Goal: Task Accomplishment & Management: Complete application form

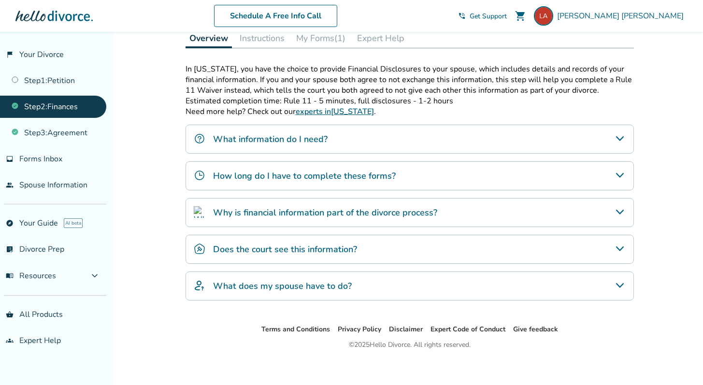
scroll to position [158, 0]
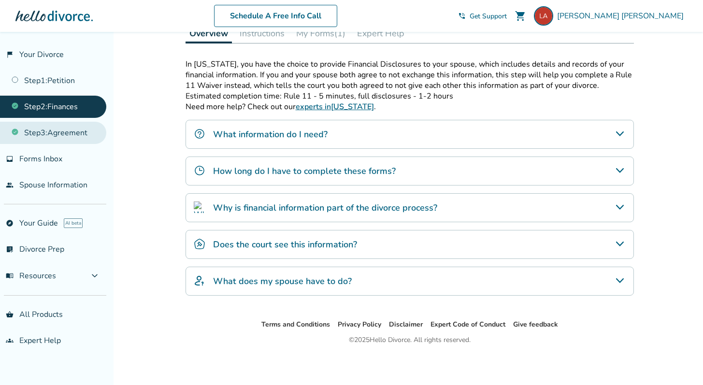
click at [51, 135] on link "Step 3 : Agreement" at bounding box center [53, 133] width 106 height 22
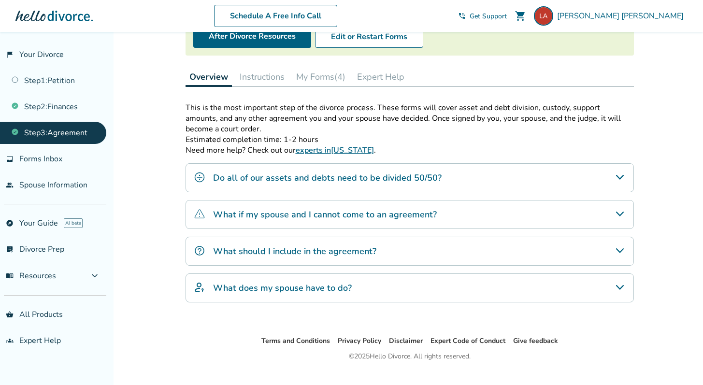
scroll to position [113, 0]
click at [290, 261] on div "What should I include in the agreement?" at bounding box center [409, 252] width 448 height 29
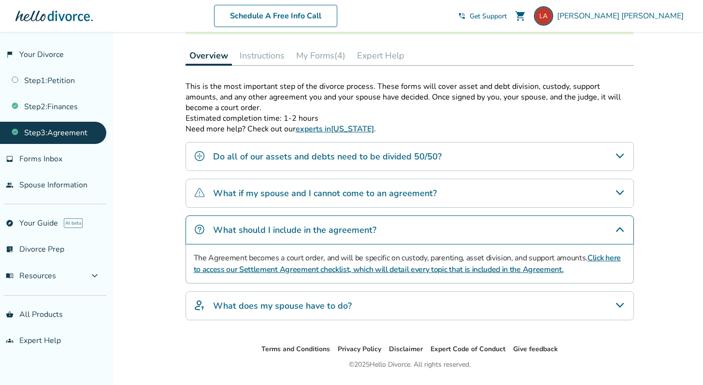
scroll to position [133, 0]
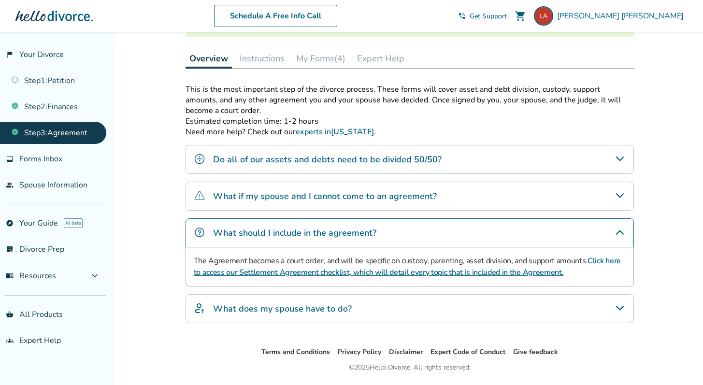
click at [294, 272] on link "Click here to access our Settlement Agreement checklist, which will detail ever…" at bounding box center [407, 266] width 427 height 22
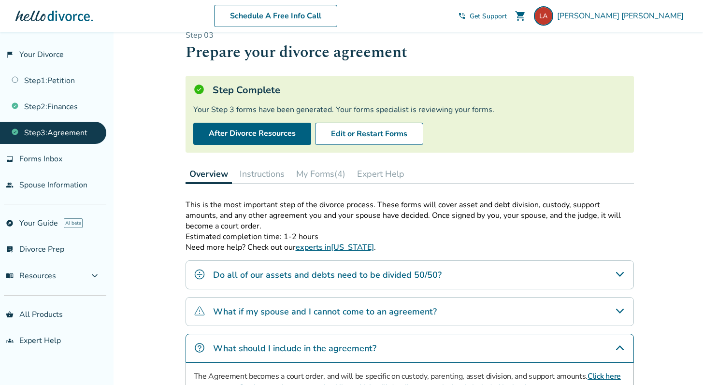
scroll to position [14, 0]
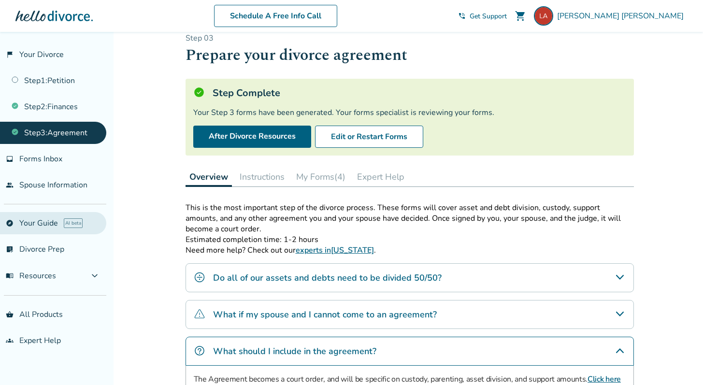
click at [37, 215] on link "explore Your Guide AI beta" at bounding box center [53, 223] width 106 height 22
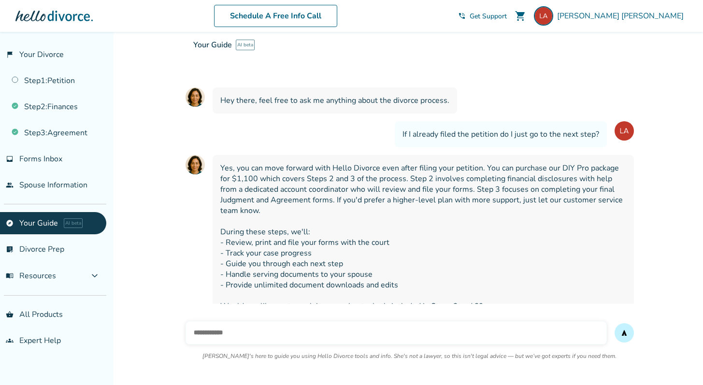
scroll to position [51, 0]
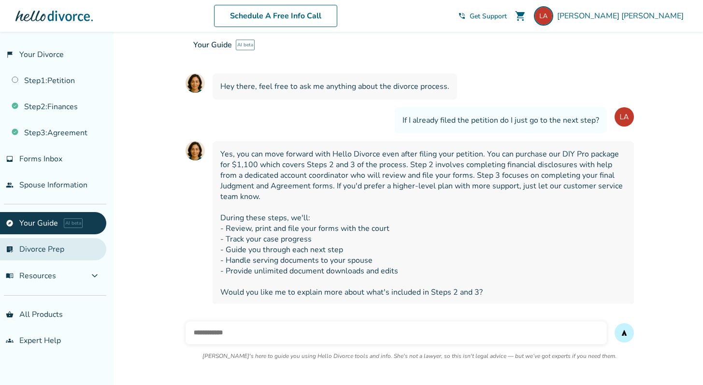
click at [49, 254] on link "list_alt_check Divorce Prep" at bounding box center [53, 249] width 106 height 22
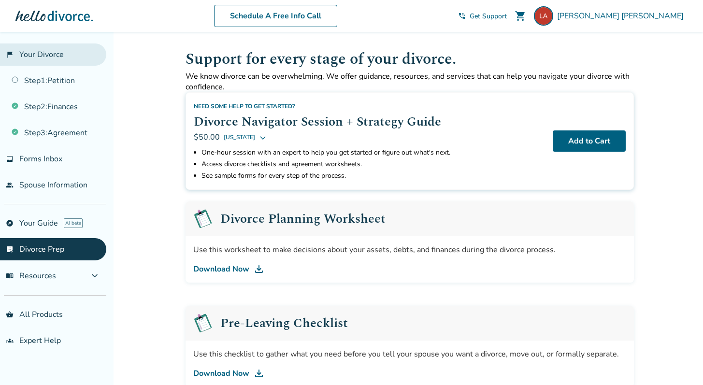
click at [40, 60] on link "flag_2 Your Divorce" at bounding box center [53, 54] width 106 height 22
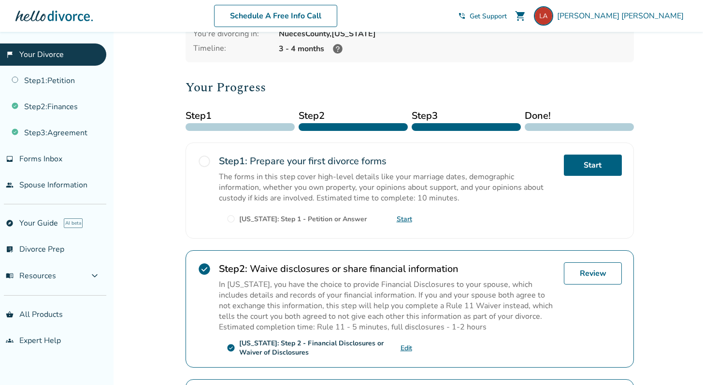
scroll to position [75, 0]
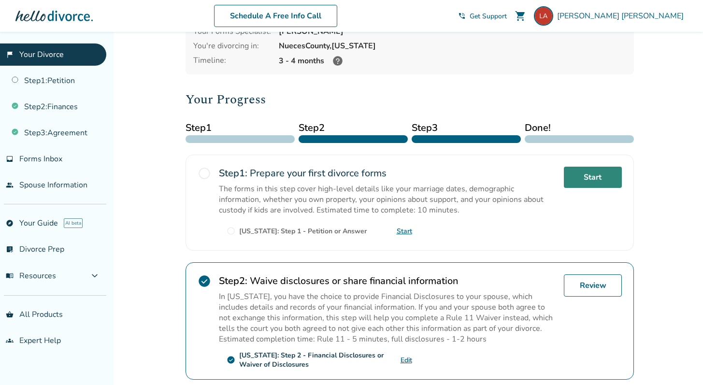
click at [582, 176] on link "Start" at bounding box center [593, 177] width 58 height 21
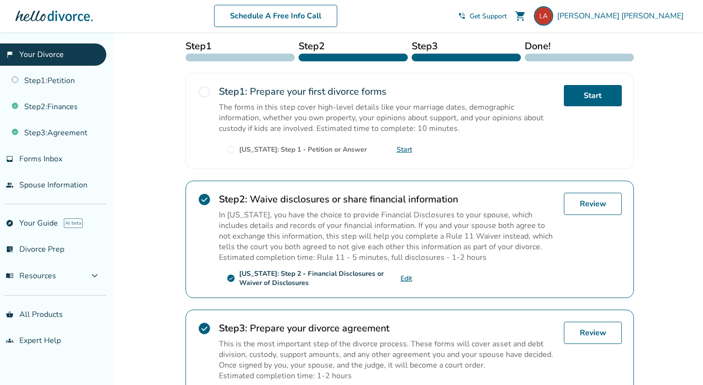
scroll to position [151, 0]
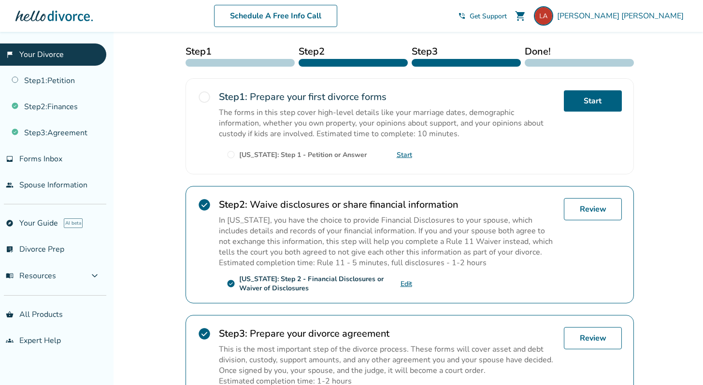
click at [402, 153] on link "Start" at bounding box center [404, 154] width 15 height 9
click at [59, 161] on span "Forms Inbox" at bounding box center [40, 159] width 43 height 11
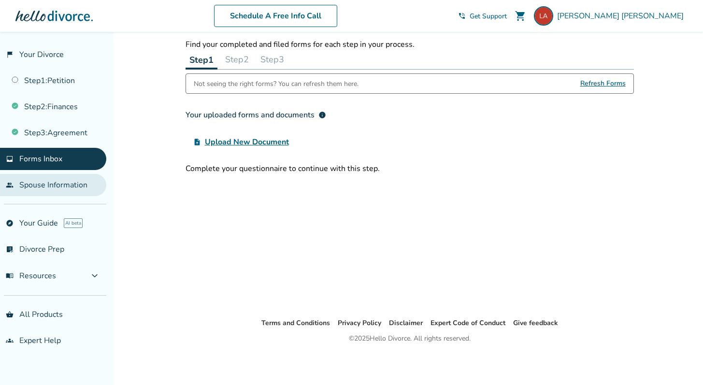
click at [41, 188] on link "people Spouse Information" at bounding box center [53, 185] width 106 height 22
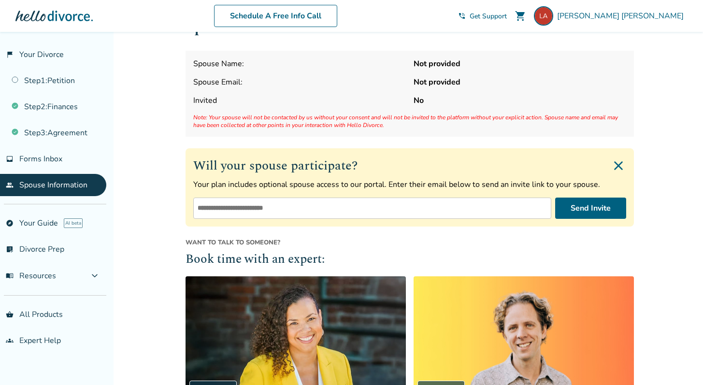
click at [244, 212] on input "email" at bounding box center [372, 208] width 358 height 21
click at [80, 84] on link "Step 1 : Petition" at bounding box center [53, 81] width 106 height 22
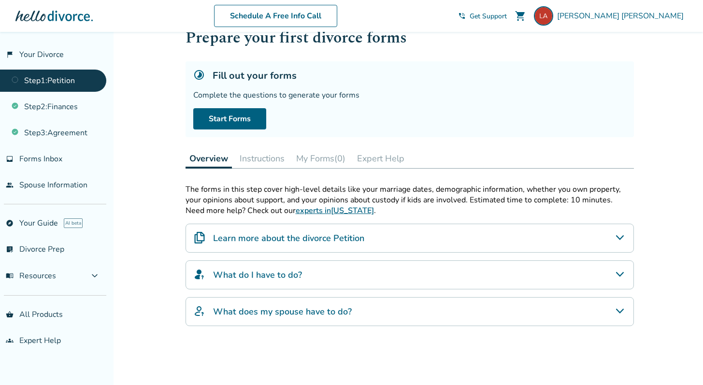
click at [242, 156] on button "Instructions" at bounding box center [262, 158] width 53 height 19
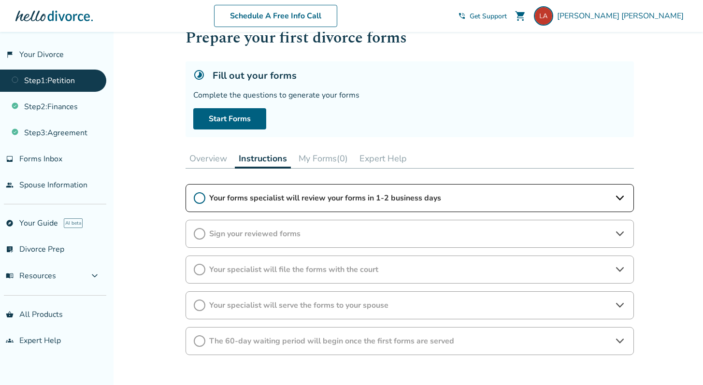
click at [322, 196] on span "Your forms specialist will review your forms in 1-2 business days" at bounding box center [409, 198] width 401 height 11
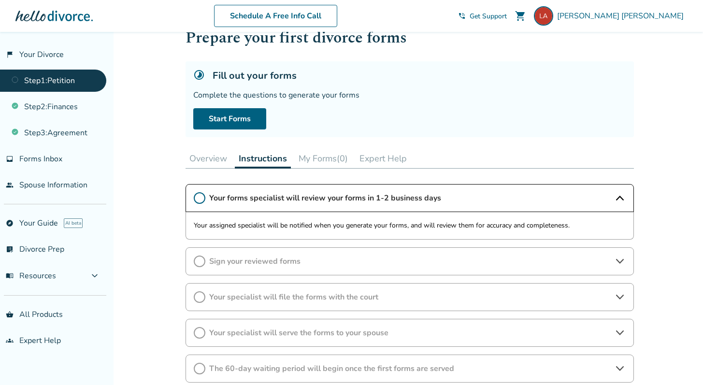
click at [318, 261] on span "Sign your reviewed forms" at bounding box center [409, 261] width 401 height 11
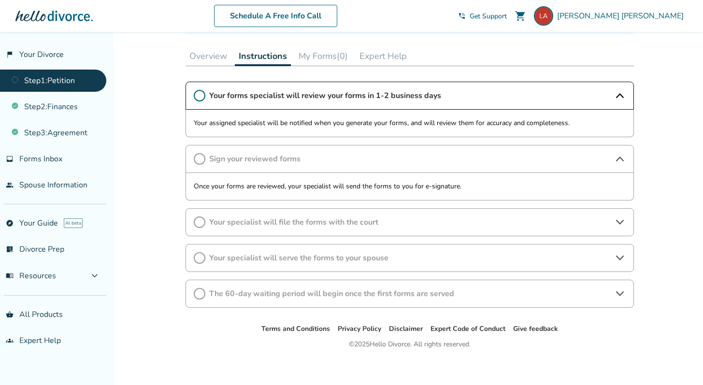
scroll to position [140, 0]
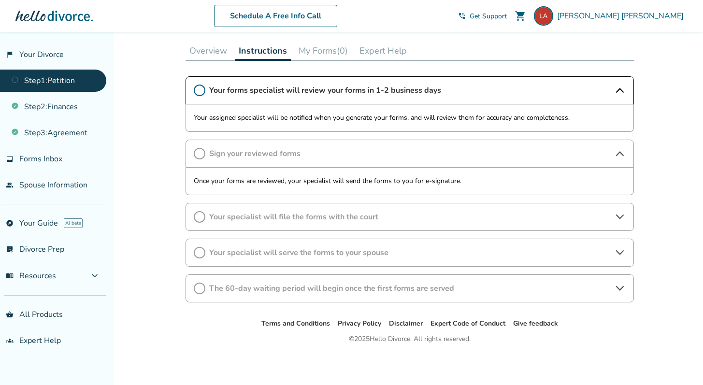
click at [435, 287] on span "The 60-day waiting period will begin once the first forms are served" at bounding box center [409, 288] width 401 height 11
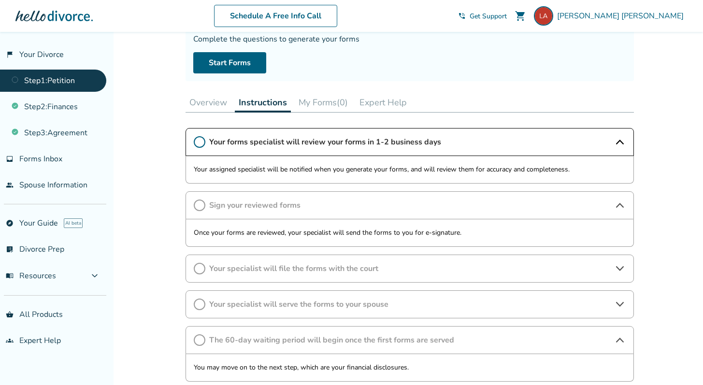
scroll to position [89, 0]
click at [474, 173] on p "Your assigned specialist will be notified when you generate your forms, and wil…" at bounding box center [410, 169] width 432 height 12
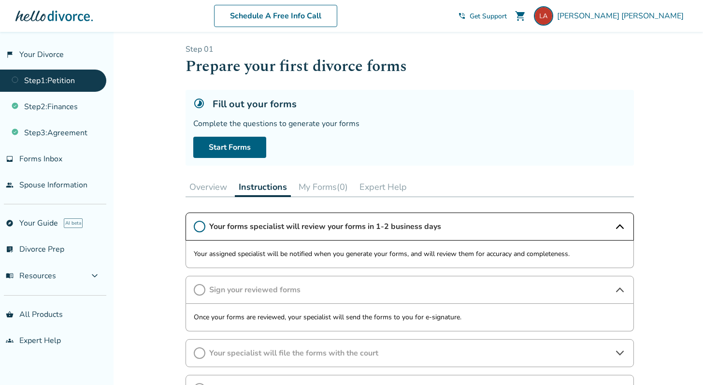
scroll to position [0, 0]
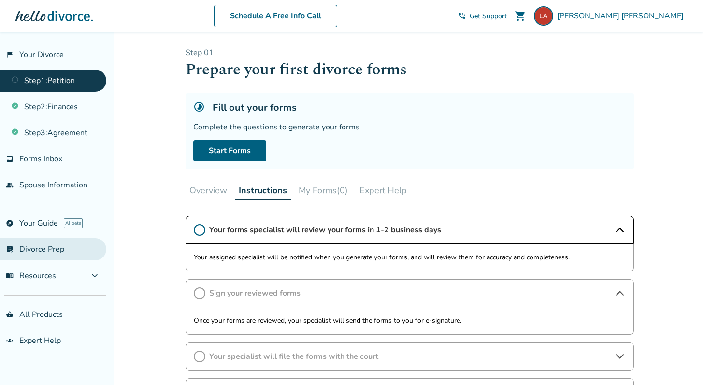
click at [44, 255] on link "list_alt_check Divorce Prep" at bounding box center [53, 249] width 106 height 22
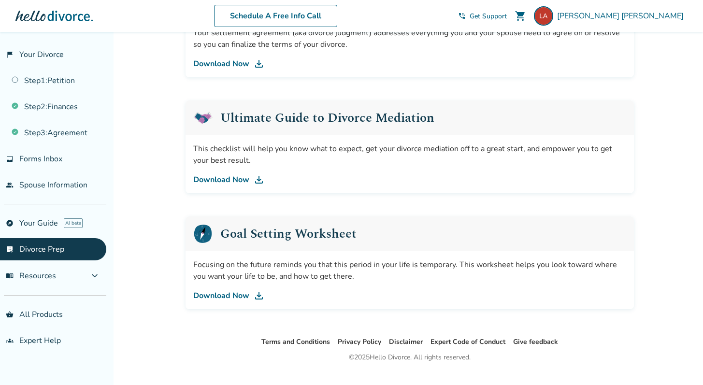
scroll to position [559, 0]
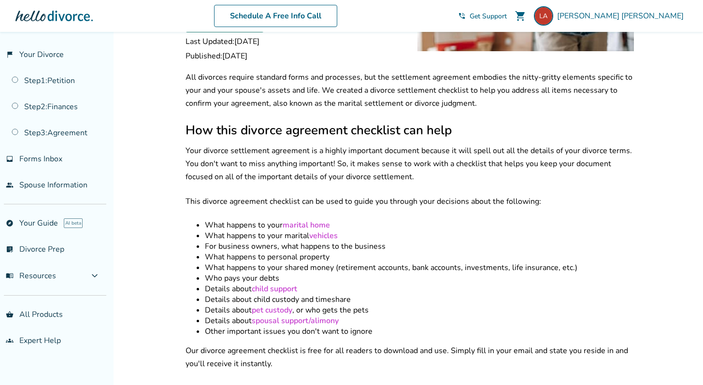
scroll to position [137, 0]
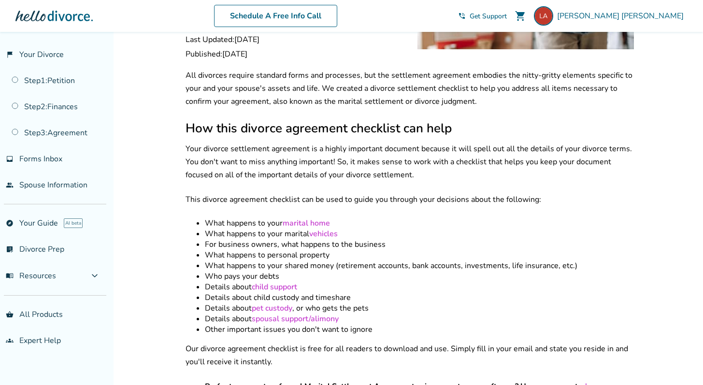
click at [297, 218] on link "marital home" at bounding box center [306, 223] width 47 height 11
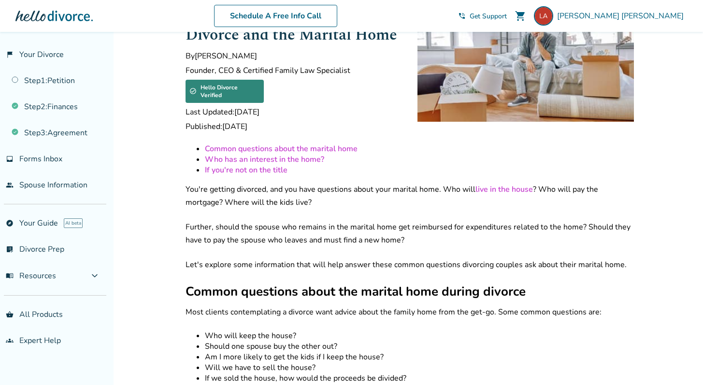
scroll to position [27, 0]
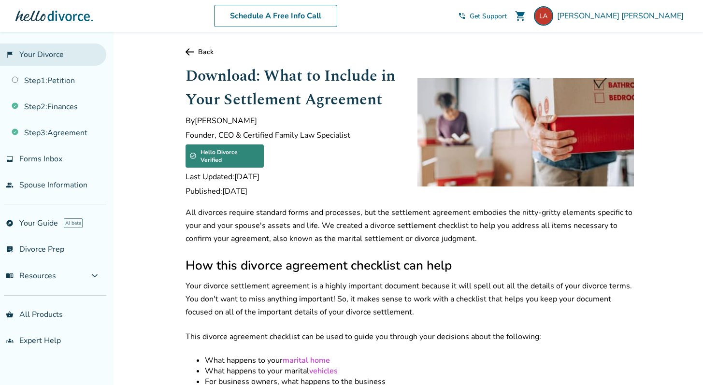
click at [49, 57] on link "flag_2 Your Divorce" at bounding box center [53, 54] width 106 height 22
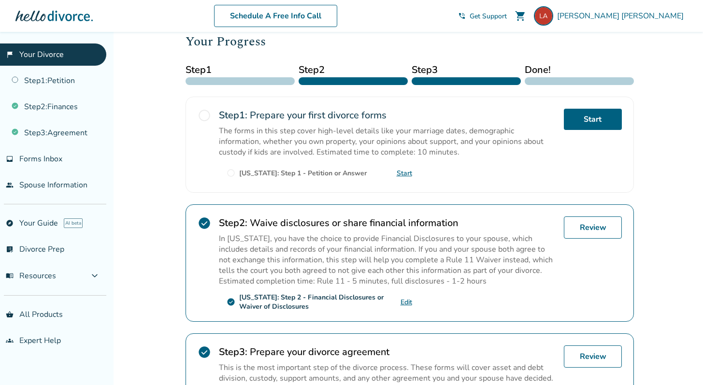
scroll to position [136, 0]
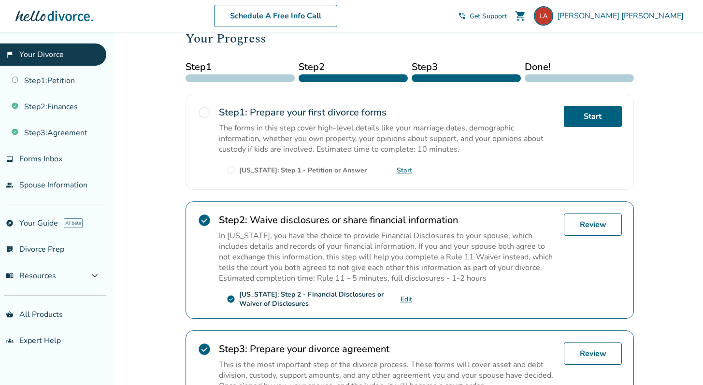
click at [415, 167] on div "Step 1 : Prepare your first divorce forms The forms in this step cover high-lev…" at bounding box center [387, 142] width 337 height 72
click at [412, 167] on div "Step 1 : Prepare your first divorce forms The forms in this step cover high-lev…" at bounding box center [387, 142] width 337 height 72
click at [408, 172] on link "Start" at bounding box center [404, 170] width 15 height 9
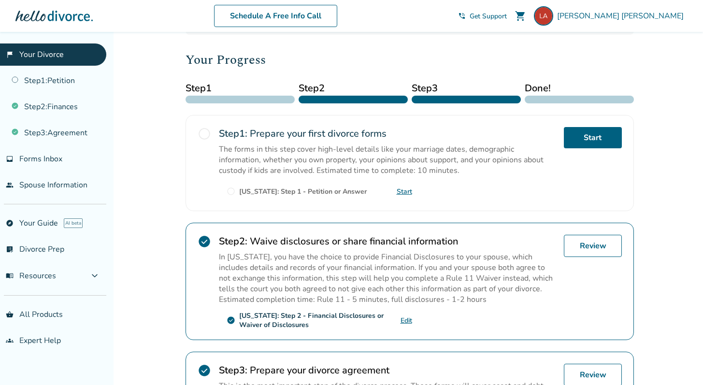
scroll to position [112, 0]
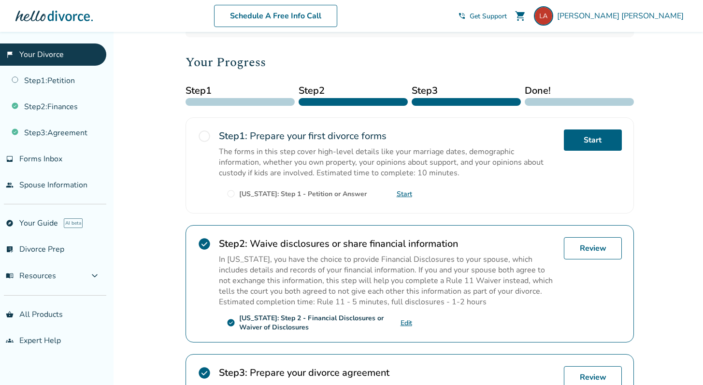
click at [406, 193] on link "Start" at bounding box center [404, 193] width 15 height 9
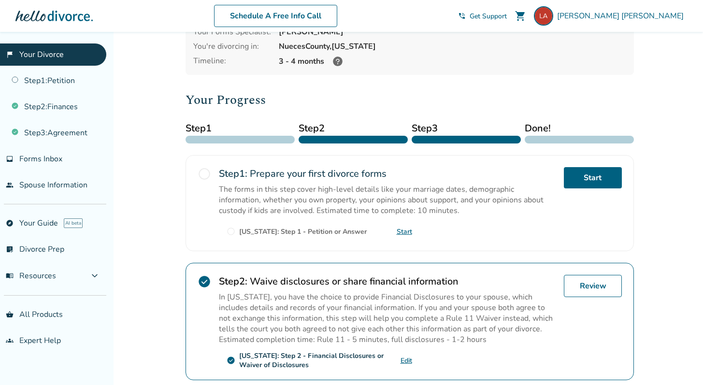
scroll to position [0, 0]
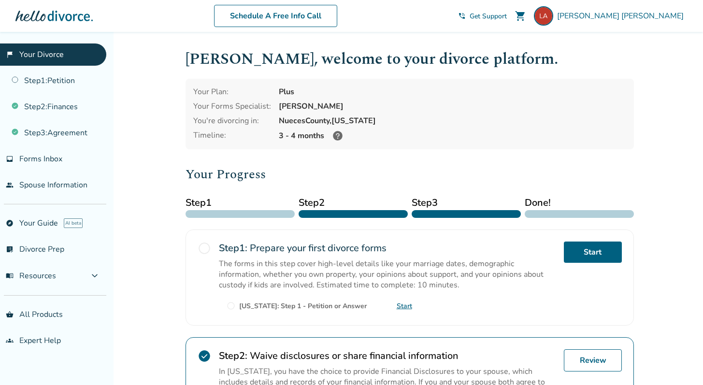
click at [33, 55] on link "flag_2 Your Divorce" at bounding box center [53, 54] width 106 height 22
drag, startPoint x: 36, startPoint y: 57, endPoint x: 12, endPoint y: 56, distance: 24.2
click at [36, 57] on link "flag_2 Your Divorce" at bounding box center [53, 54] width 106 height 22
click at [46, 86] on link "Step 1 : Petition" at bounding box center [53, 81] width 106 height 22
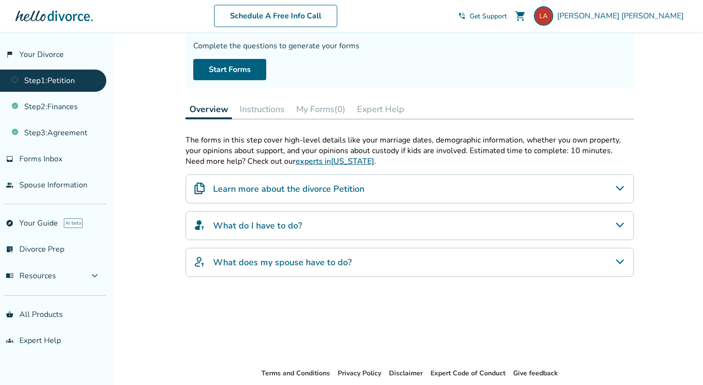
scroll to position [131, 0]
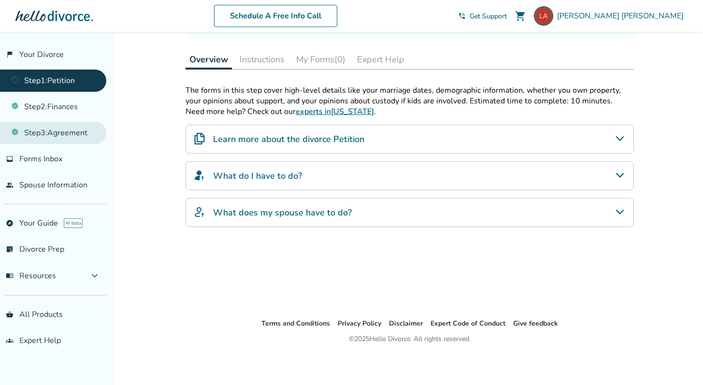
click at [76, 134] on link "Step 3 : Agreement" at bounding box center [53, 133] width 106 height 22
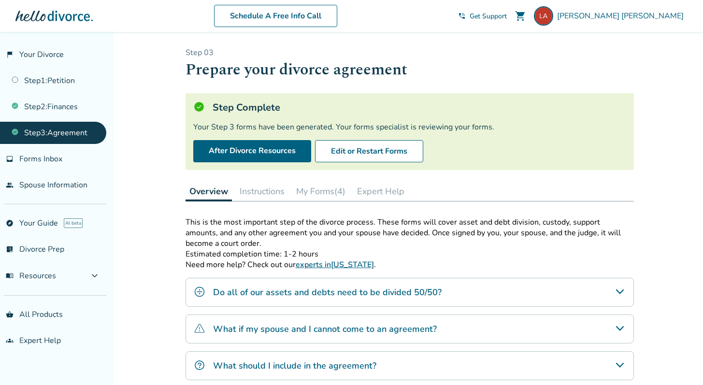
click at [331, 192] on button "My Forms (4)" at bounding box center [320, 191] width 57 height 19
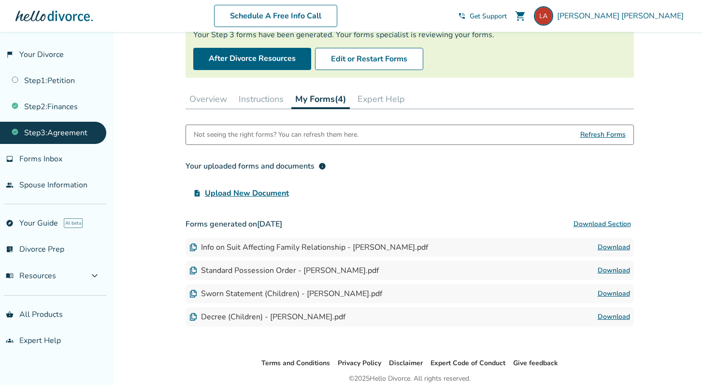
scroll to position [89, 0]
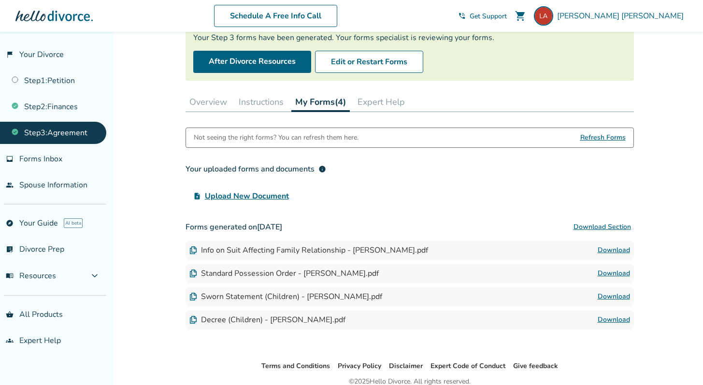
click at [380, 100] on button "Expert Help" at bounding box center [381, 101] width 55 height 19
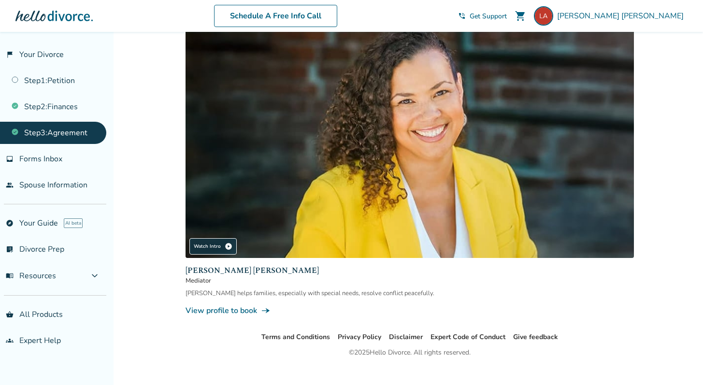
scroll to position [255, 0]
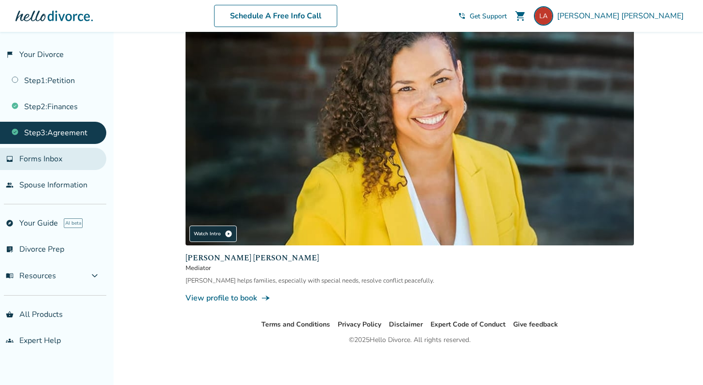
click at [71, 159] on link "inbox Forms Inbox" at bounding box center [53, 159] width 106 height 22
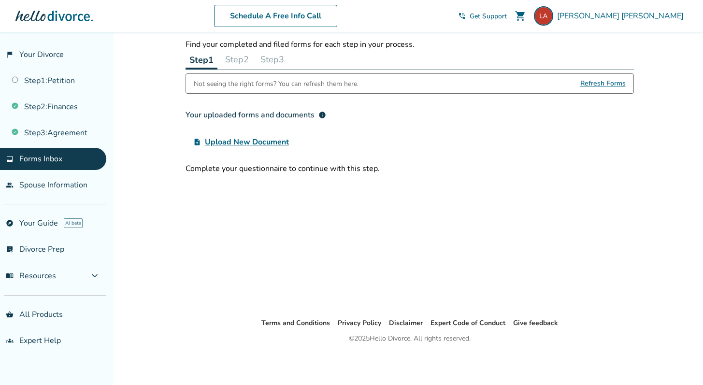
scroll to position [32, 0]
click at [66, 84] on link "Step 1 : Petition" at bounding box center [53, 81] width 106 height 22
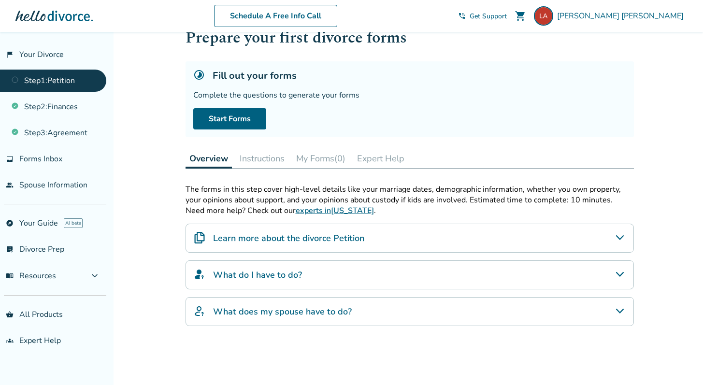
click at [275, 240] on h4 "Learn more about the divorce Petition" at bounding box center [288, 238] width 151 height 13
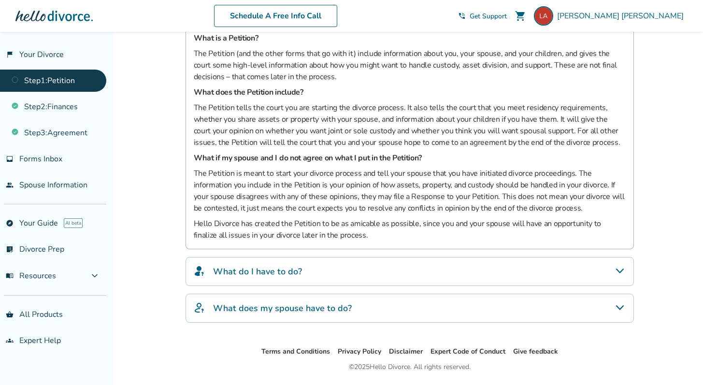
scroll to position [263, 0]
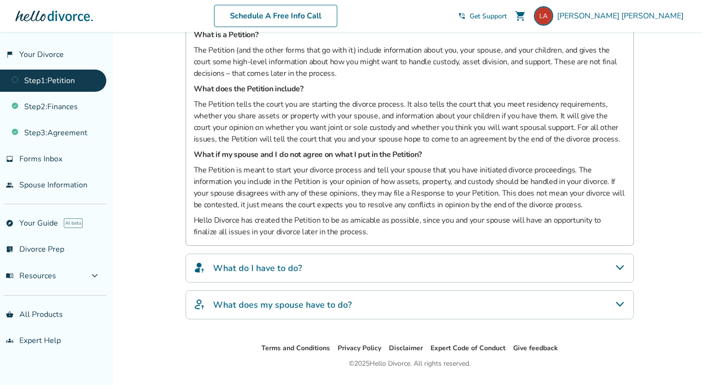
click at [278, 262] on h4 "What do I have to do?" at bounding box center [257, 268] width 89 height 13
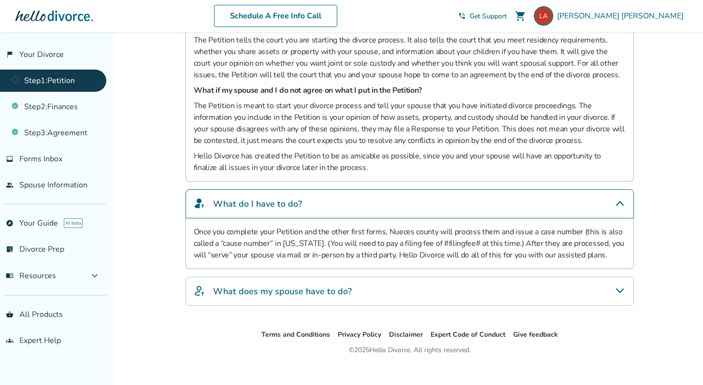
scroll to position [327, 0]
click at [278, 290] on h4 "What does my spouse have to do?" at bounding box center [282, 291] width 139 height 13
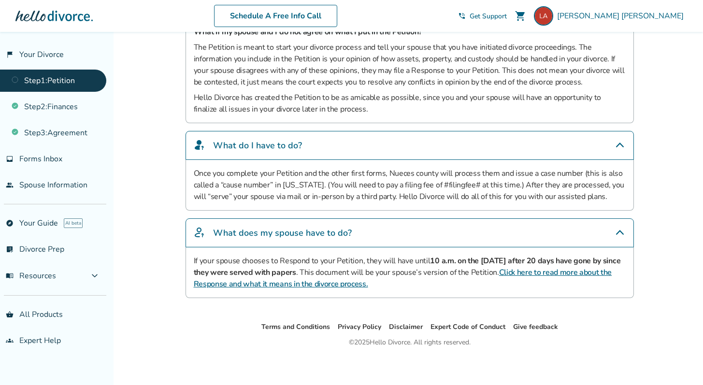
scroll to position [389, 0]
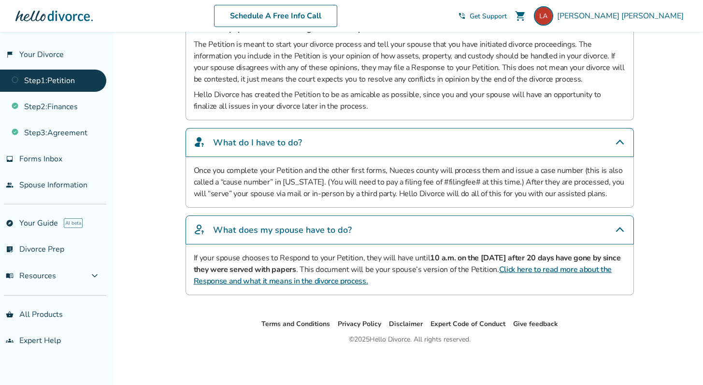
click at [294, 284] on link "Click here to read more about the Response and what it means in the divorce pro…" at bounding box center [403, 275] width 418 height 22
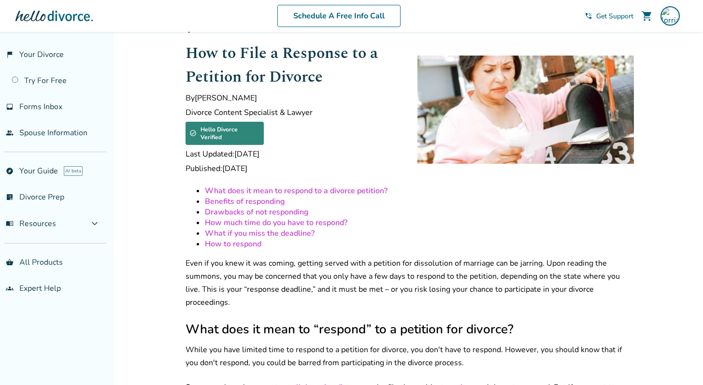
scroll to position [27, 0]
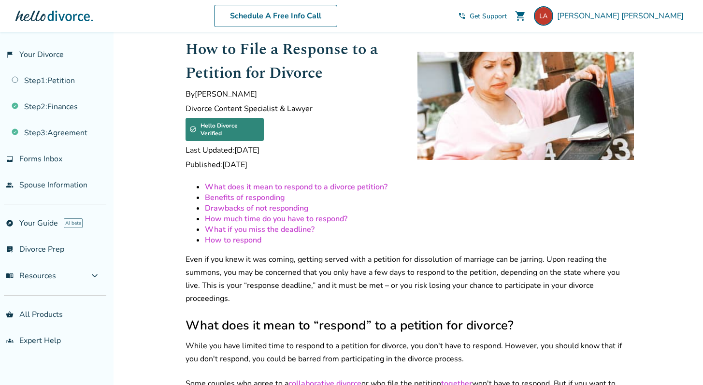
click at [255, 203] on link "Drawbacks of not responding" at bounding box center [257, 208] width 104 height 11
